Goal: Information Seeking & Learning: Learn about a topic

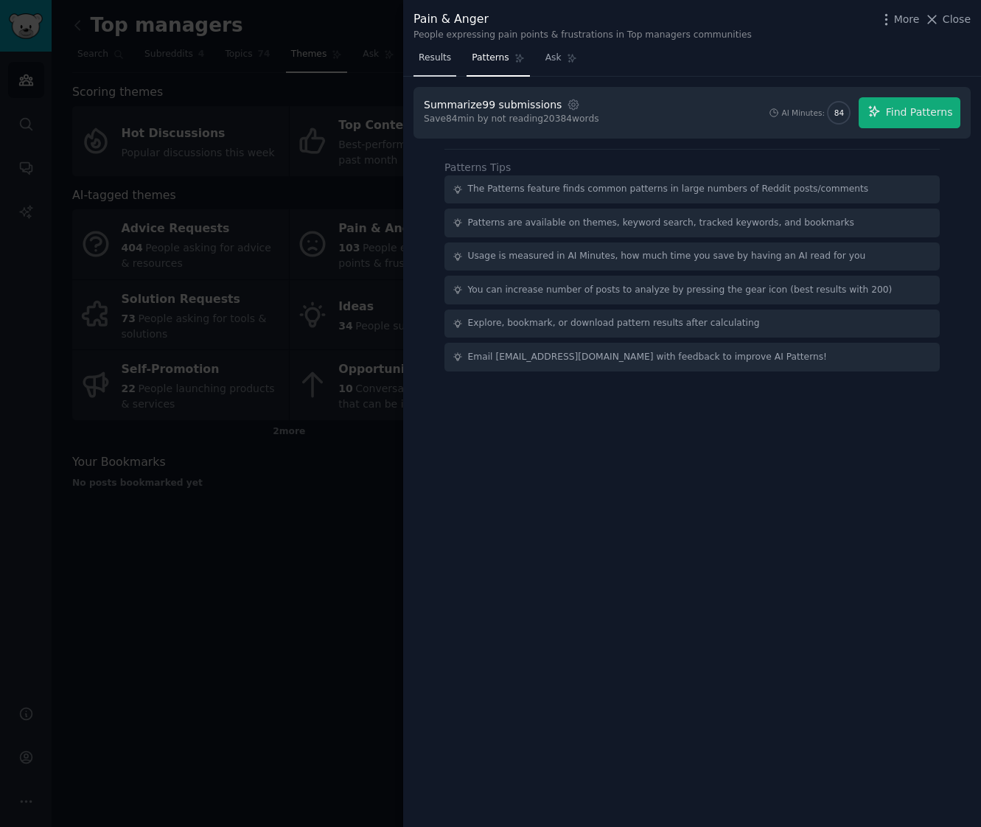
click at [443, 62] on span "Results" at bounding box center [435, 58] width 32 height 13
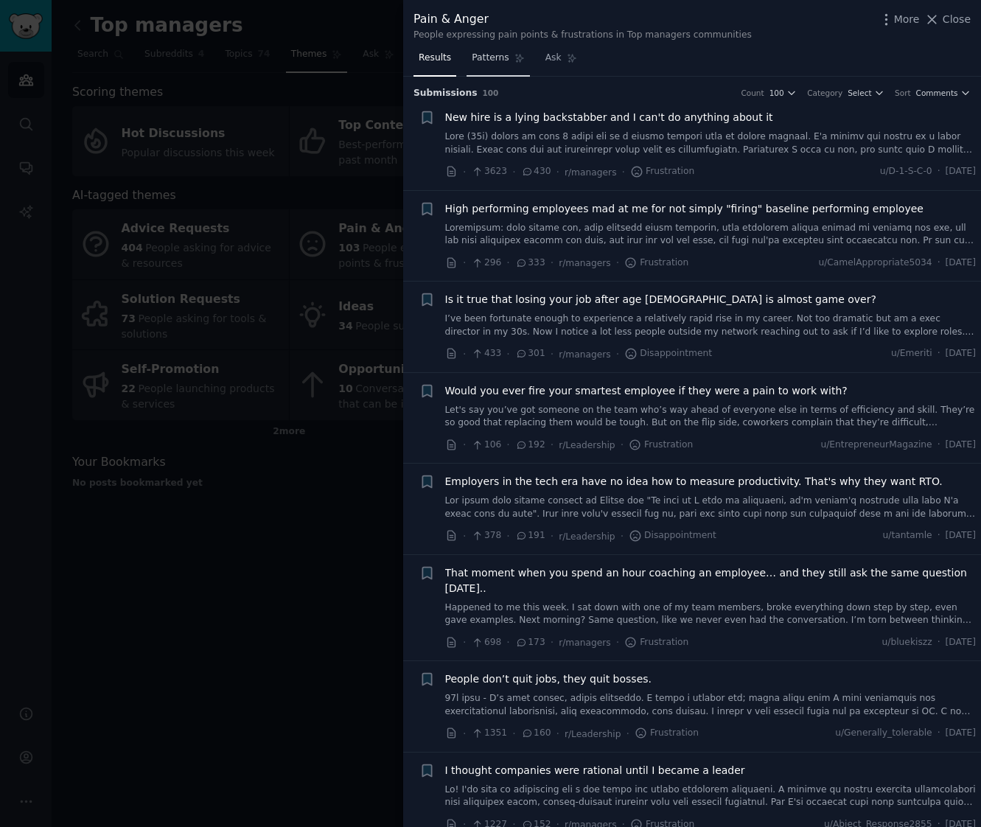
click at [492, 58] on span "Patterns" at bounding box center [490, 58] width 37 height 13
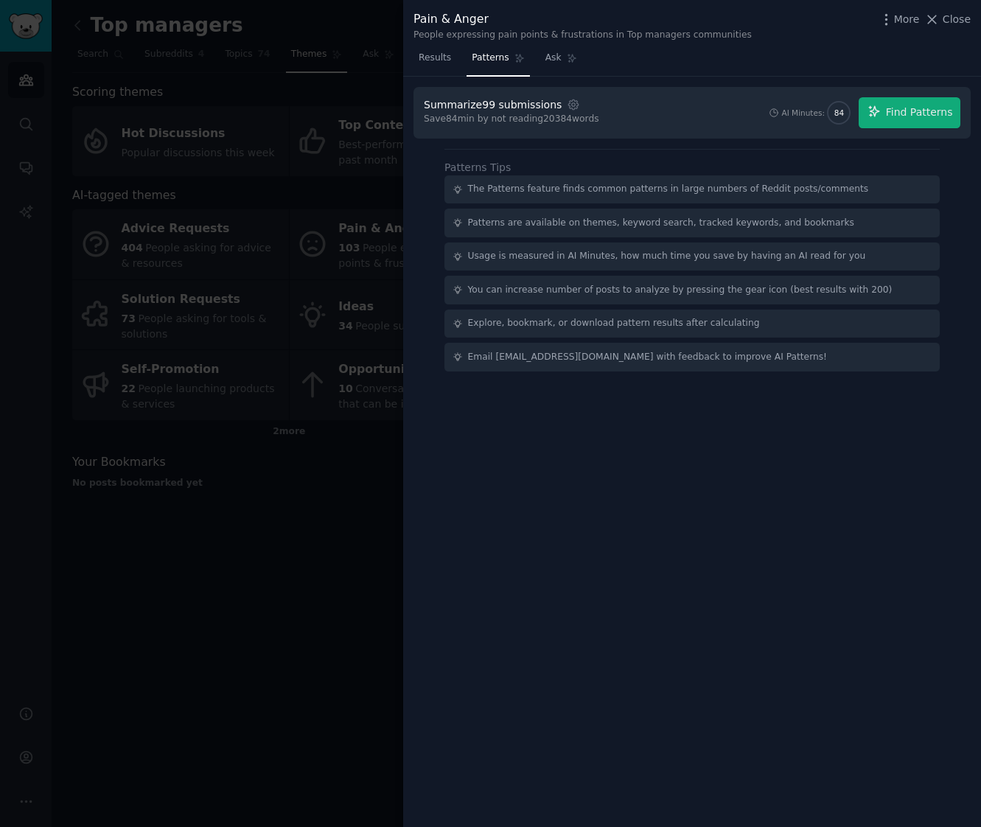
click at [558, 251] on div "Usage is measured in AI Minutes, how much time you save by having an AI read fo…" at bounding box center [667, 256] width 398 height 13
drag, startPoint x: 567, startPoint y: 281, endPoint x: 568, endPoint y: 295, distance: 14.0
click at [567, 284] on div "You can increase number of posts to analyze by pressing the gear icon (best res…" at bounding box center [680, 290] width 425 height 13
click at [568, 328] on div "Explore, bookmark, or download pattern results after calculating" at bounding box center [692, 324] width 495 height 29
click at [571, 366] on div "Email [EMAIL_ADDRESS][DOMAIN_NAME] with feedback to improve AI Patterns!" at bounding box center [692, 357] width 495 height 29
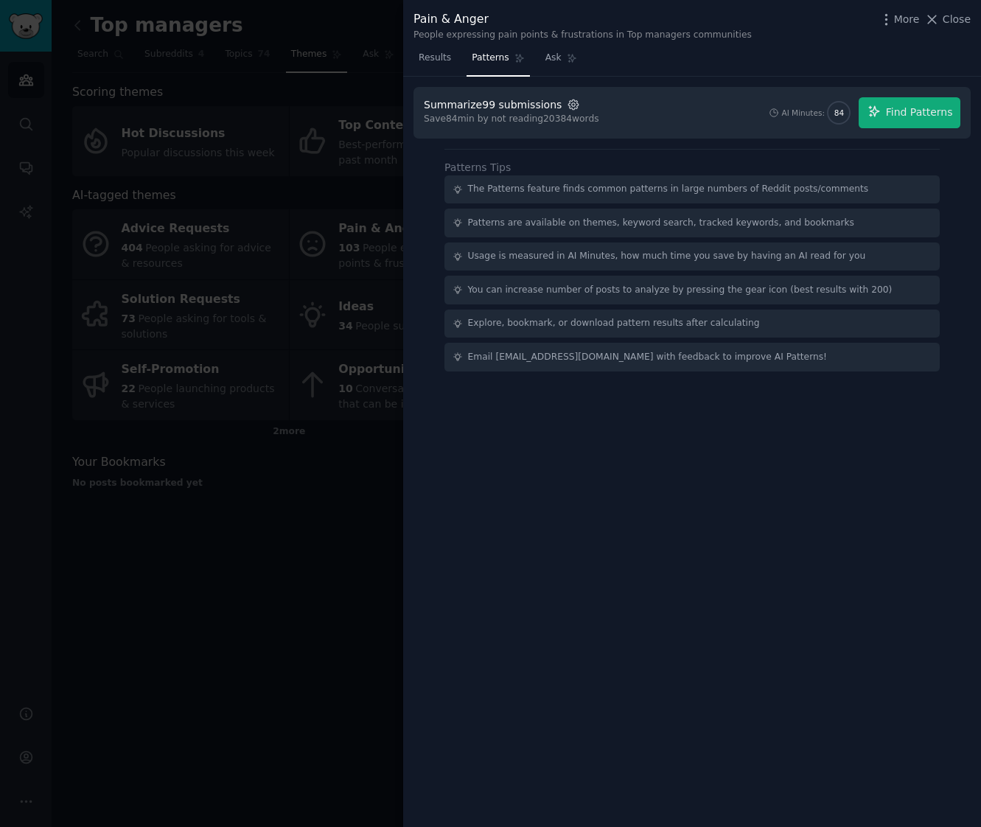
click at [572, 103] on icon "button" at bounding box center [573, 104] width 3 height 3
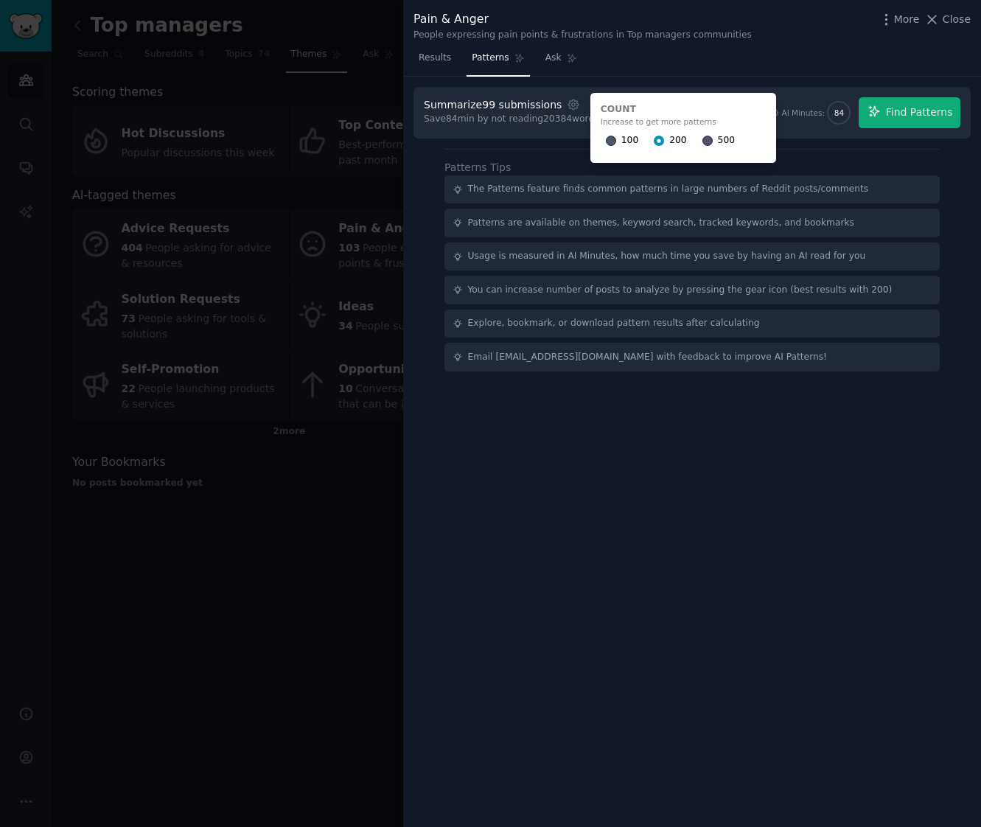
click at [703, 139] on input "500" at bounding box center [708, 141] width 10 height 10
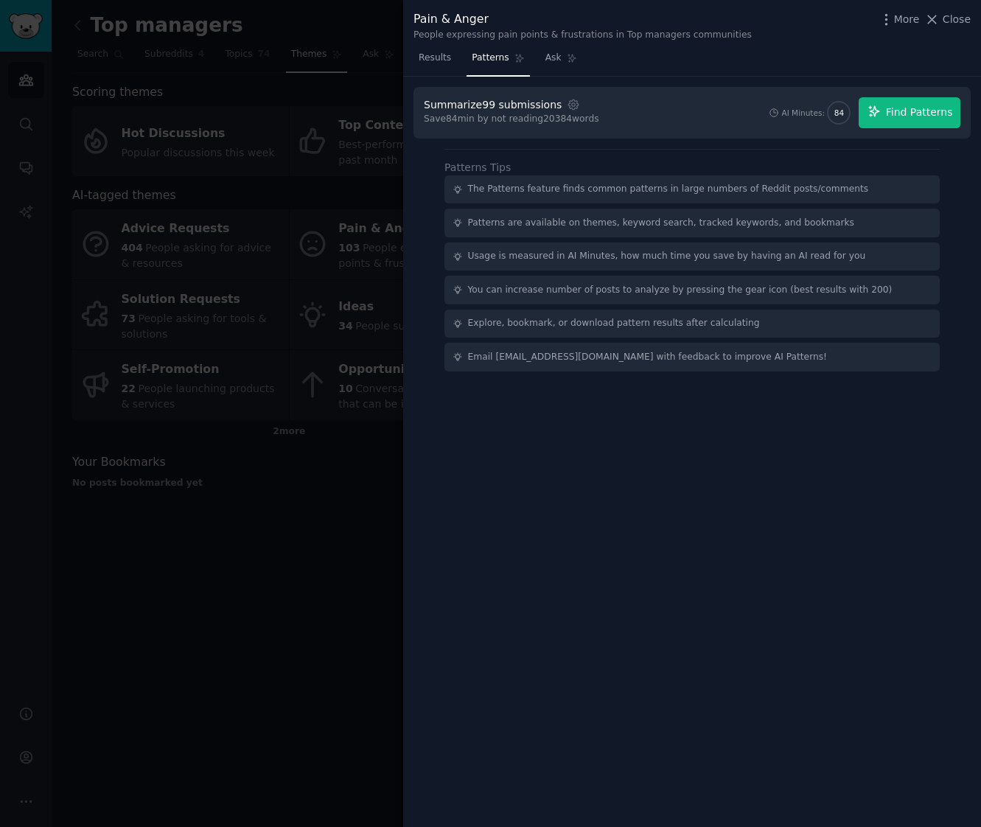
click at [904, 111] on span "Find Patterns" at bounding box center [919, 112] width 67 height 15
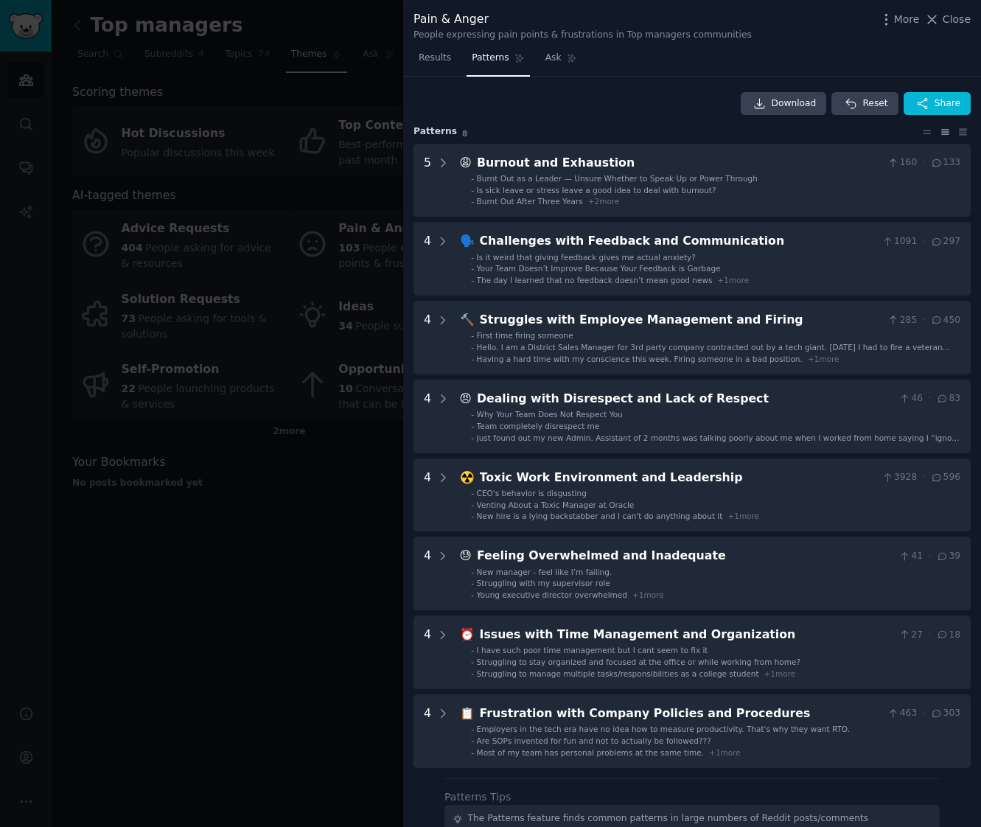
click at [578, 103] on div "Download Reset Share" at bounding box center [692, 104] width 557 height 24
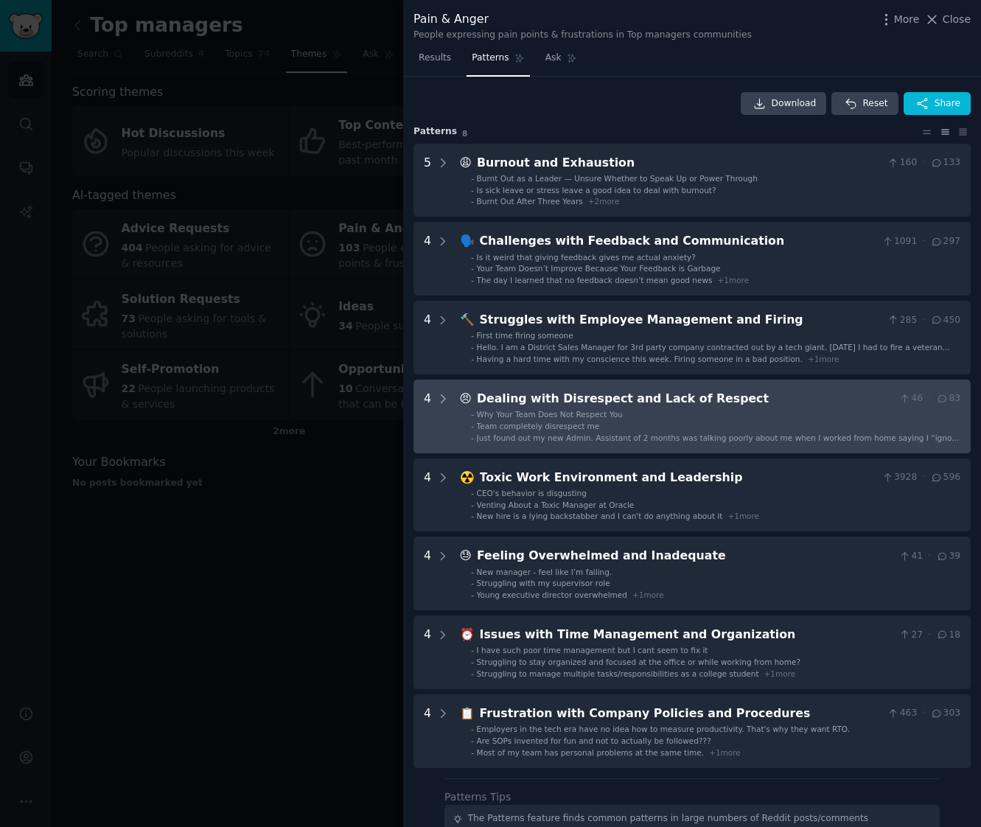
click at [552, 402] on div "Dealing with Disrespect and Lack of Respect" at bounding box center [685, 399] width 417 height 18
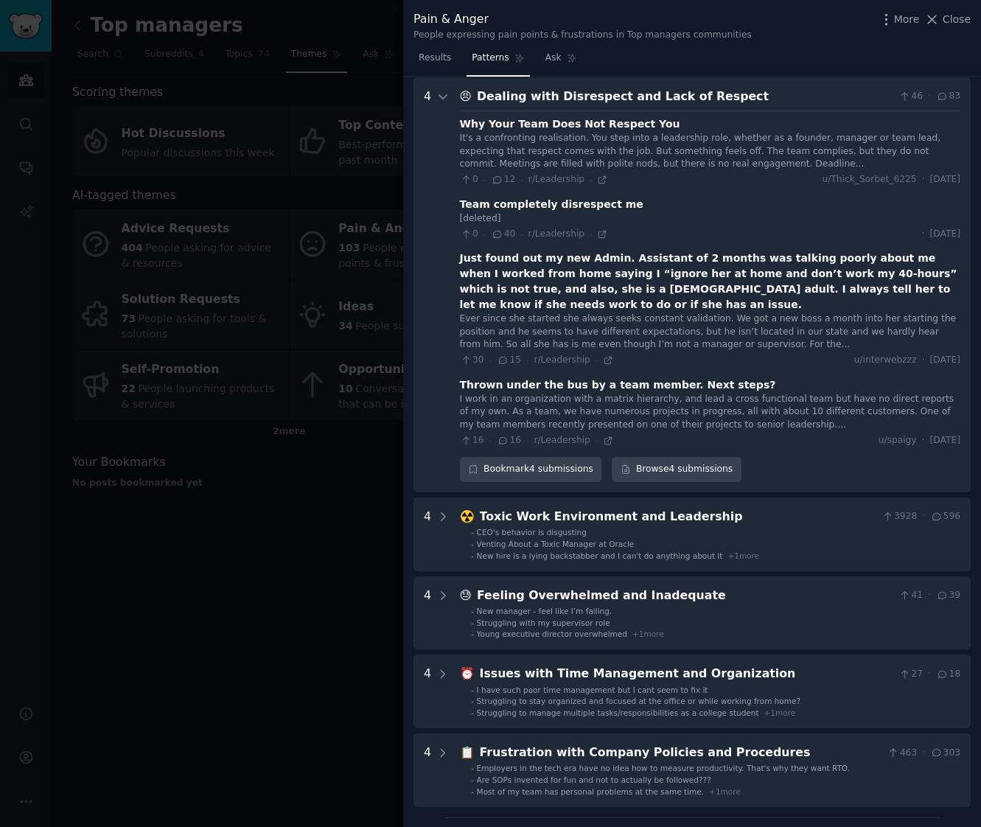
scroll to position [285, 0]
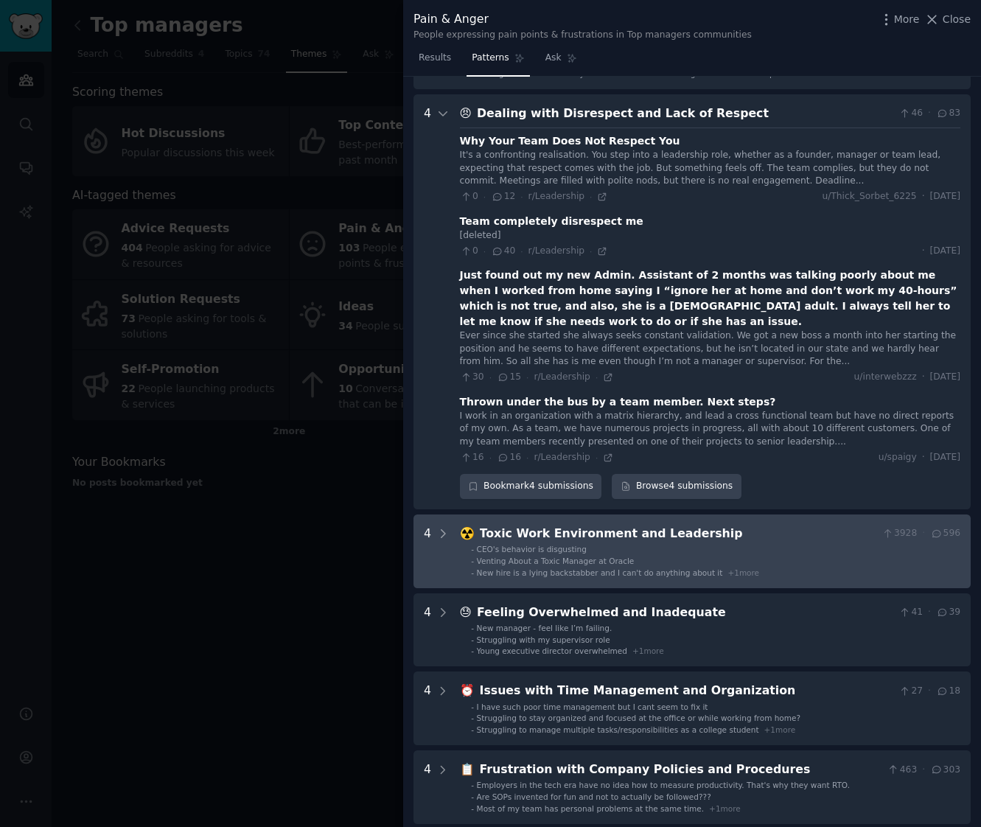
click at [765, 544] on li "- CEO's behavior is disgusting" at bounding box center [716, 549] width 490 height 10
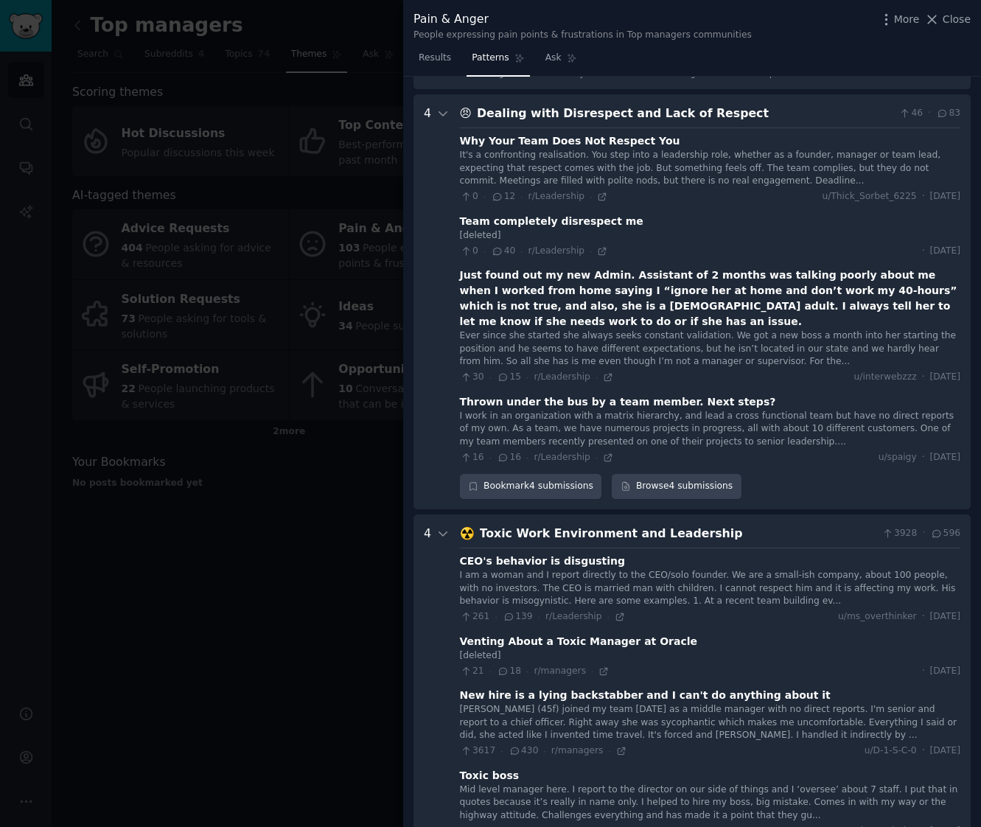
scroll to position [717, 0]
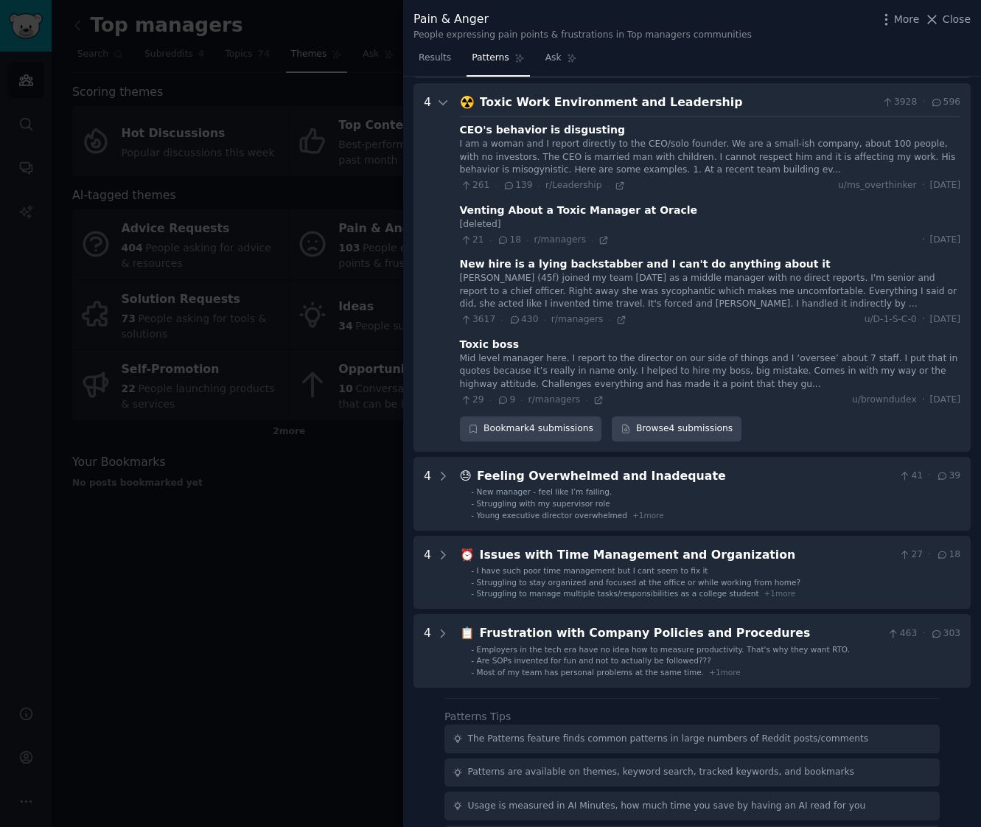
click at [303, 504] on div at bounding box center [490, 413] width 981 height 827
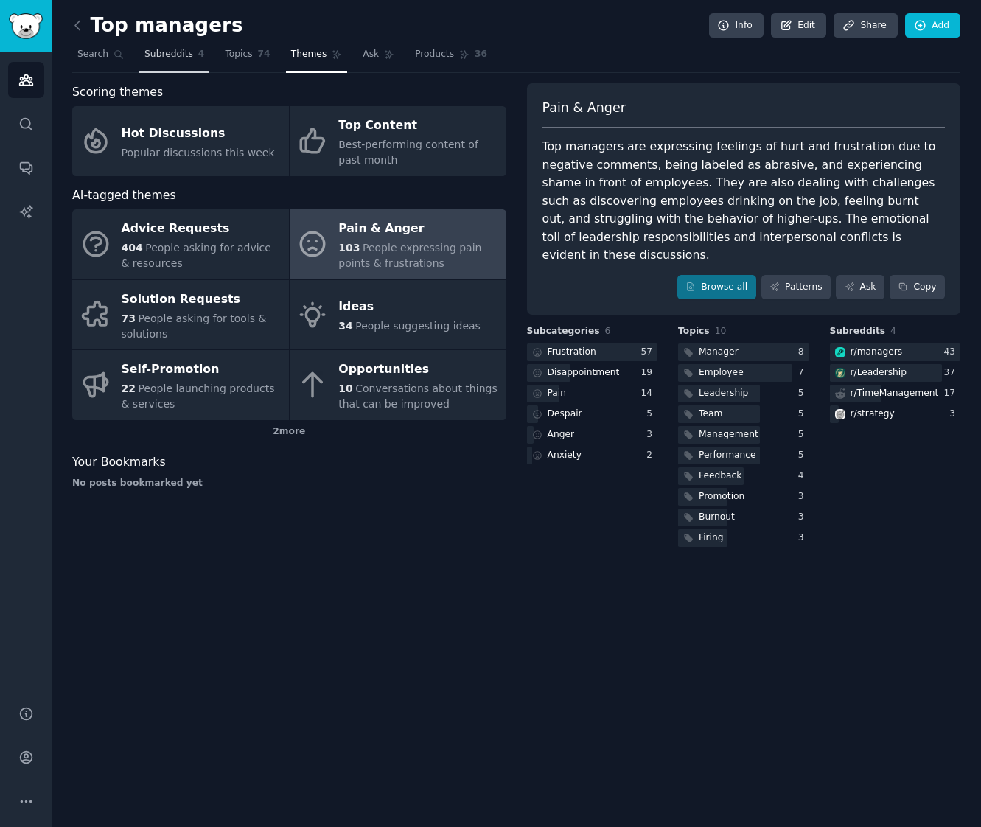
click at [182, 55] on span "Subreddits" at bounding box center [169, 54] width 49 height 13
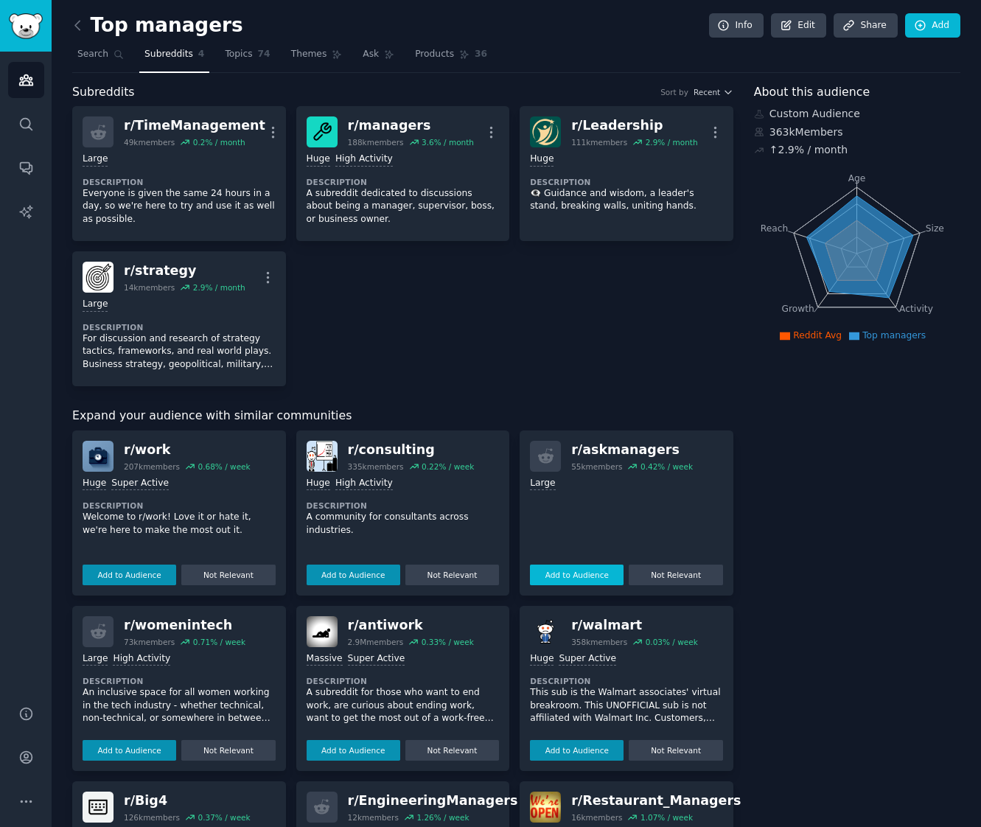
click at [581, 571] on button "Add to Audience" at bounding box center [577, 575] width 94 height 21
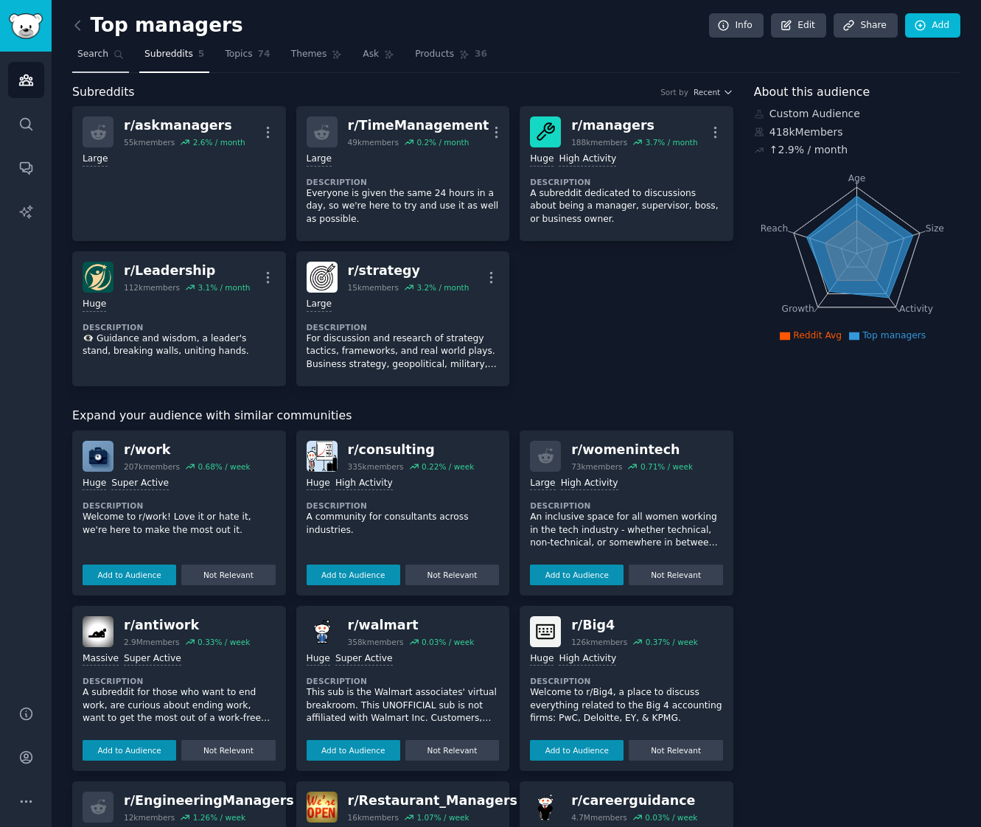
click at [91, 54] on span "Search" at bounding box center [92, 54] width 31 height 13
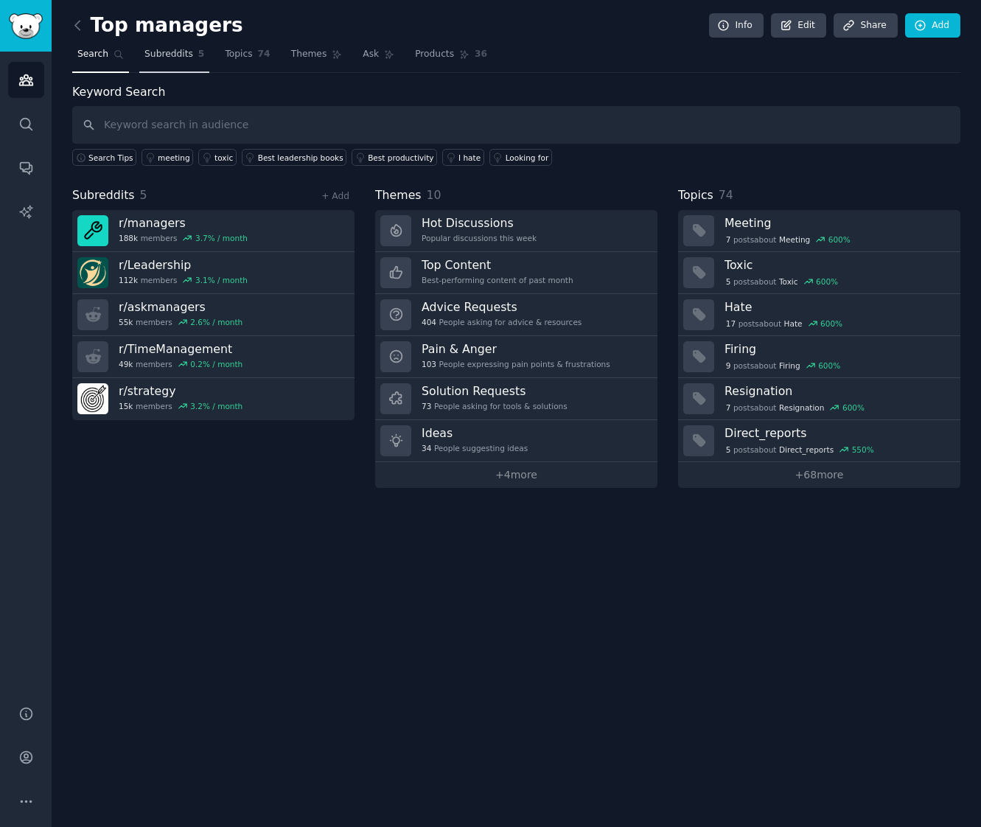
click at [150, 55] on span "Subreddits" at bounding box center [169, 54] width 49 height 13
